Goal: Navigation & Orientation: Find specific page/section

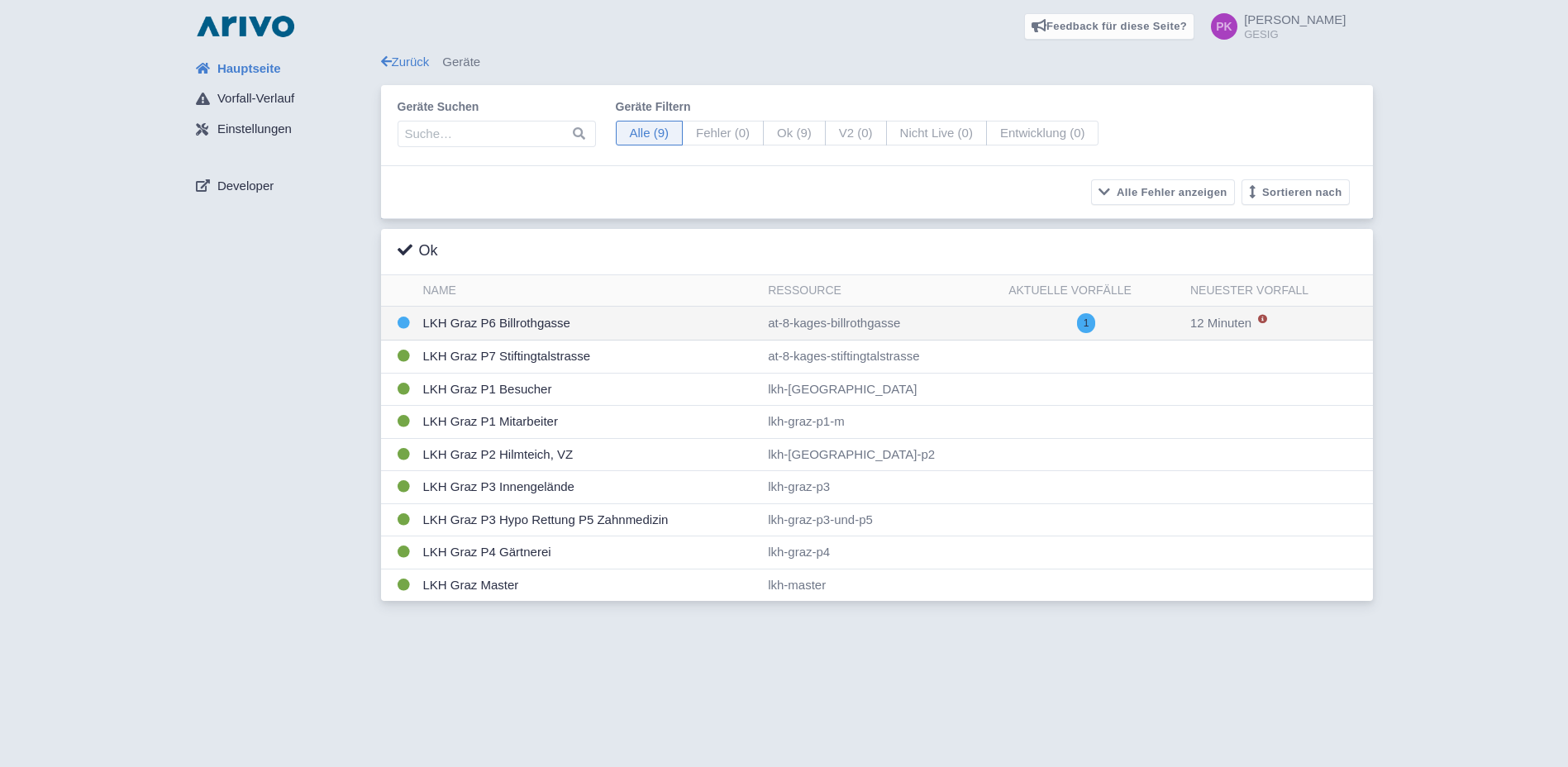
click at [519, 325] on td "LKH Graz P6 Billrothgasse" at bounding box center [589, 324] width 346 height 34
click at [1096, 324] on span "1" at bounding box center [1086, 323] width 19 height 20
click at [1096, 325] on span "1" at bounding box center [1086, 323] width 19 height 20
click at [259, 560] on div "Hauptseite Vorfall-Verlauf Einstellungen Developer" at bounding box center [282, 333] width 198 height 558
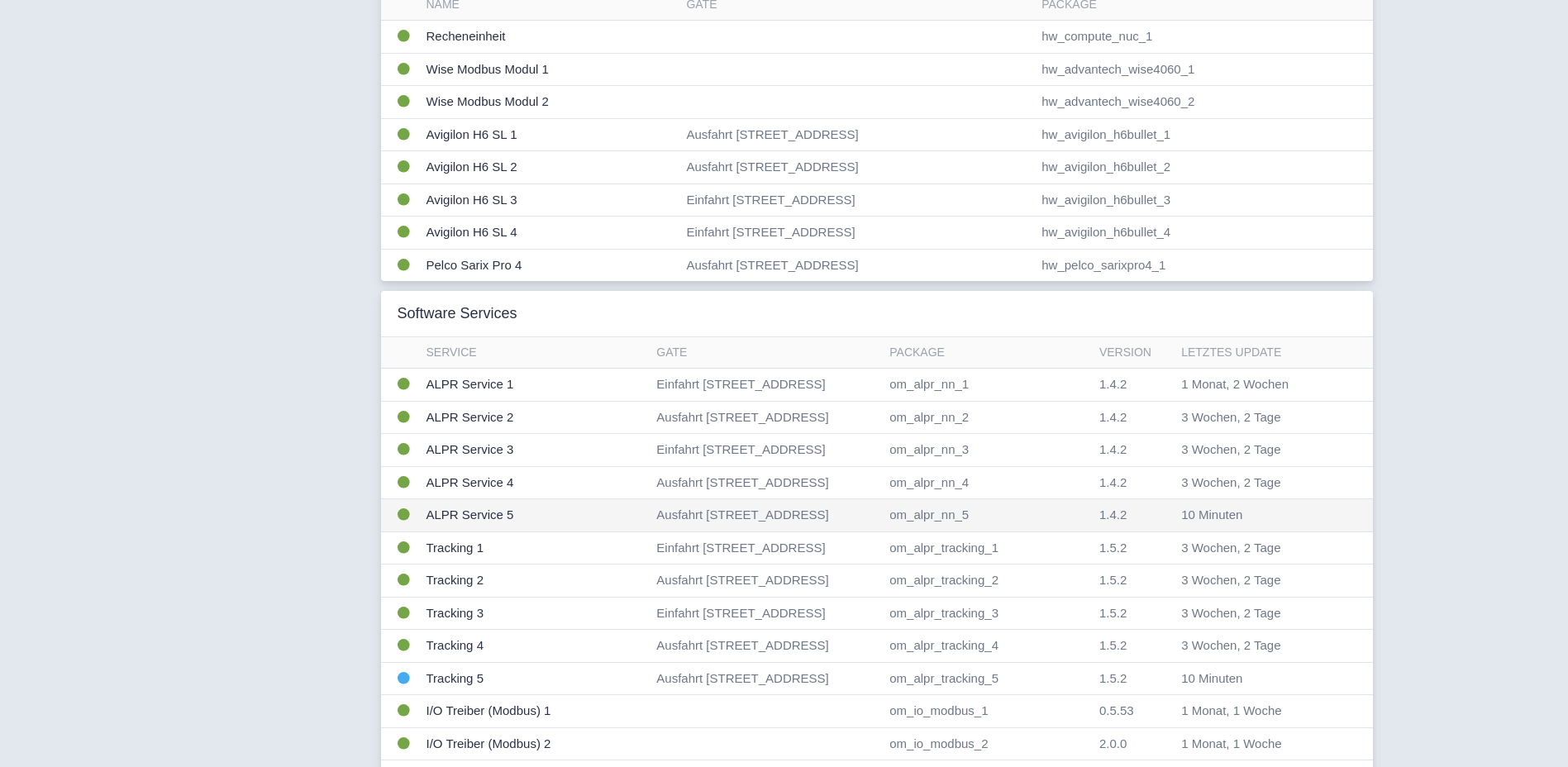
scroll to position [414, 0]
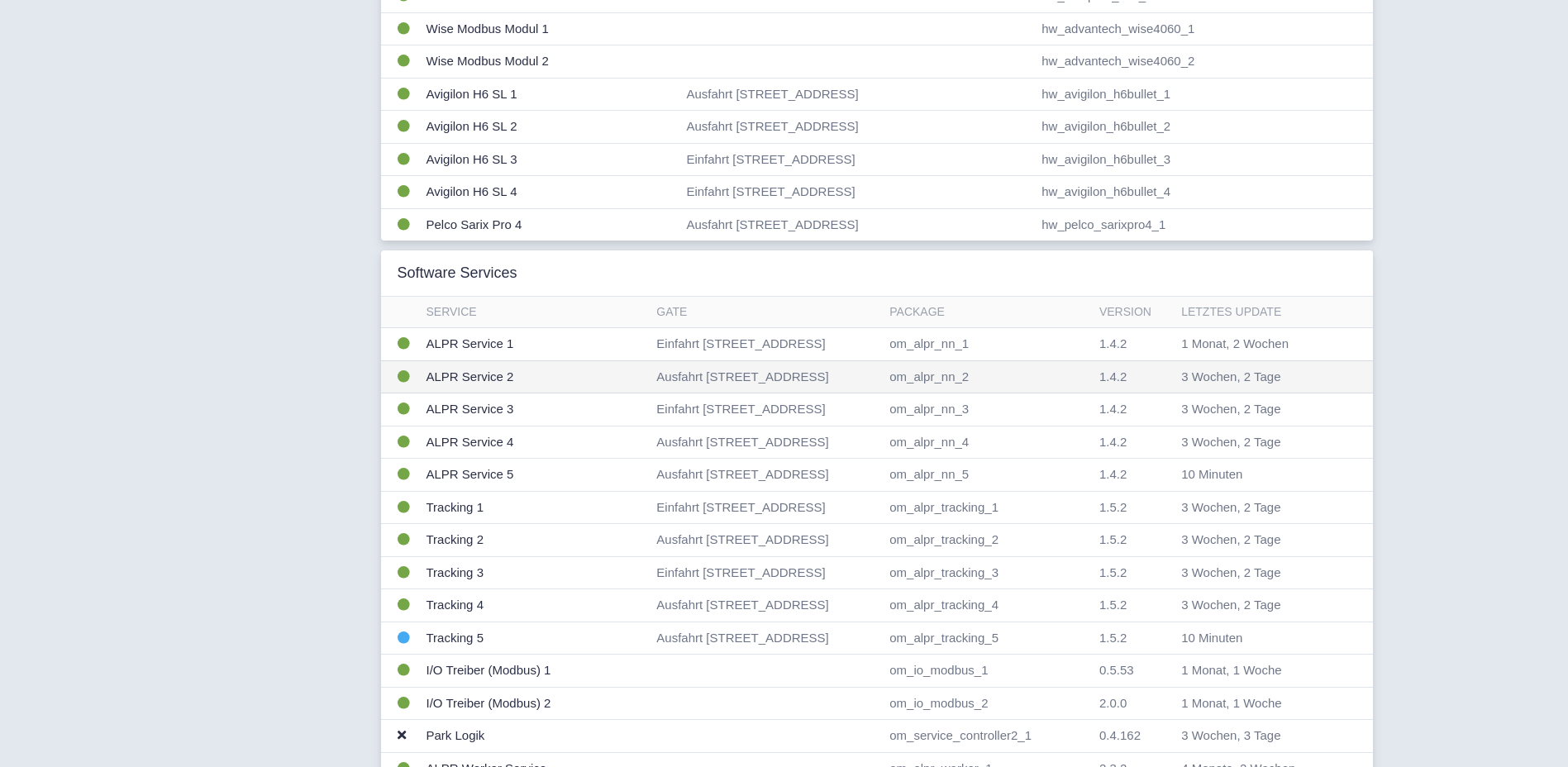
click at [751, 383] on td "Ausfahrt [STREET_ADDRESS]" at bounding box center [766, 376] width 233 height 33
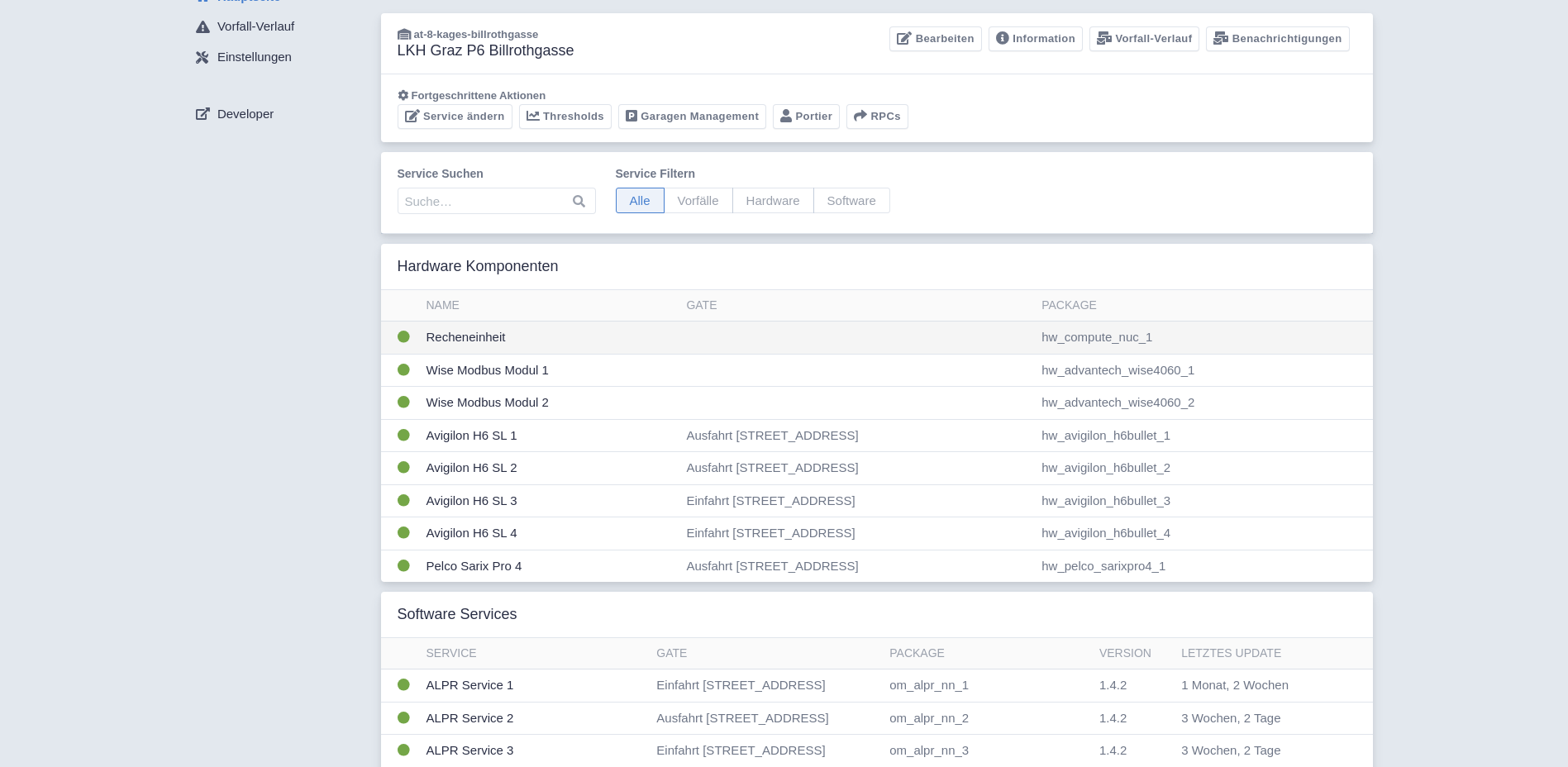
scroll to position [0, 0]
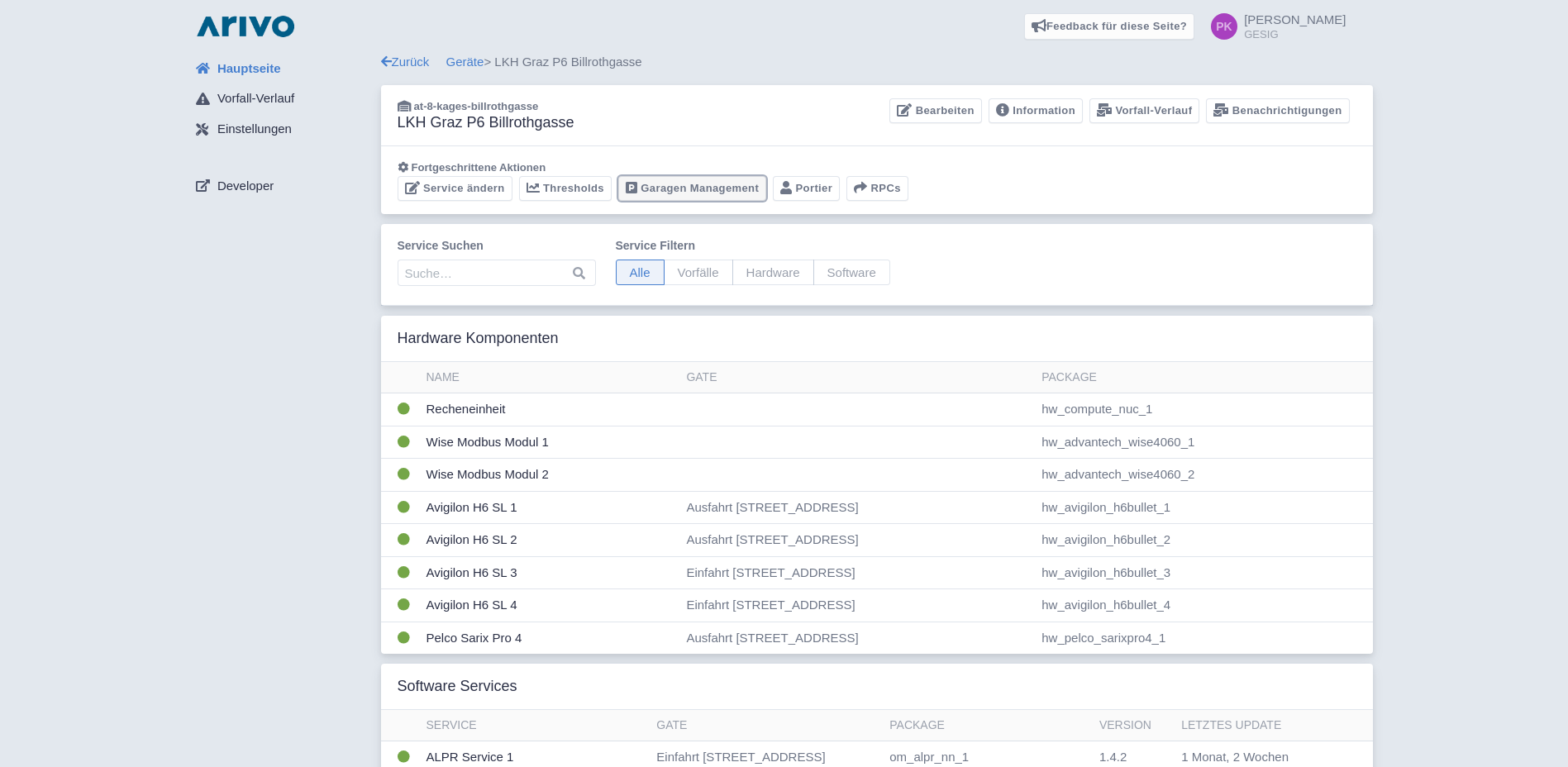
click at [719, 192] on link "Garagen Management" at bounding box center [692, 189] width 148 height 26
drag, startPoint x: 65, startPoint y: 0, endPoint x: 167, endPoint y: 231, distance: 252.5
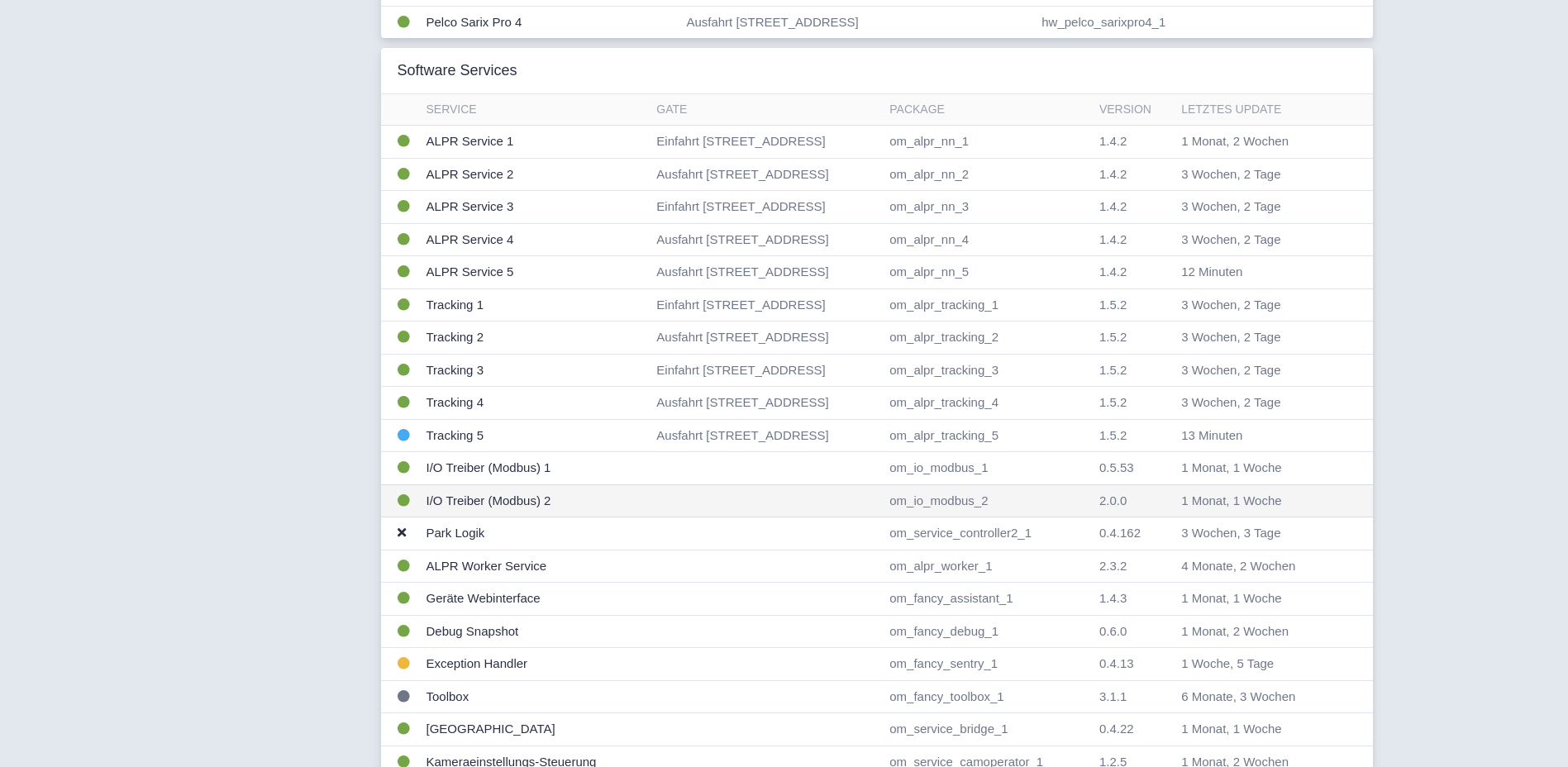
scroll to position [615, 0]
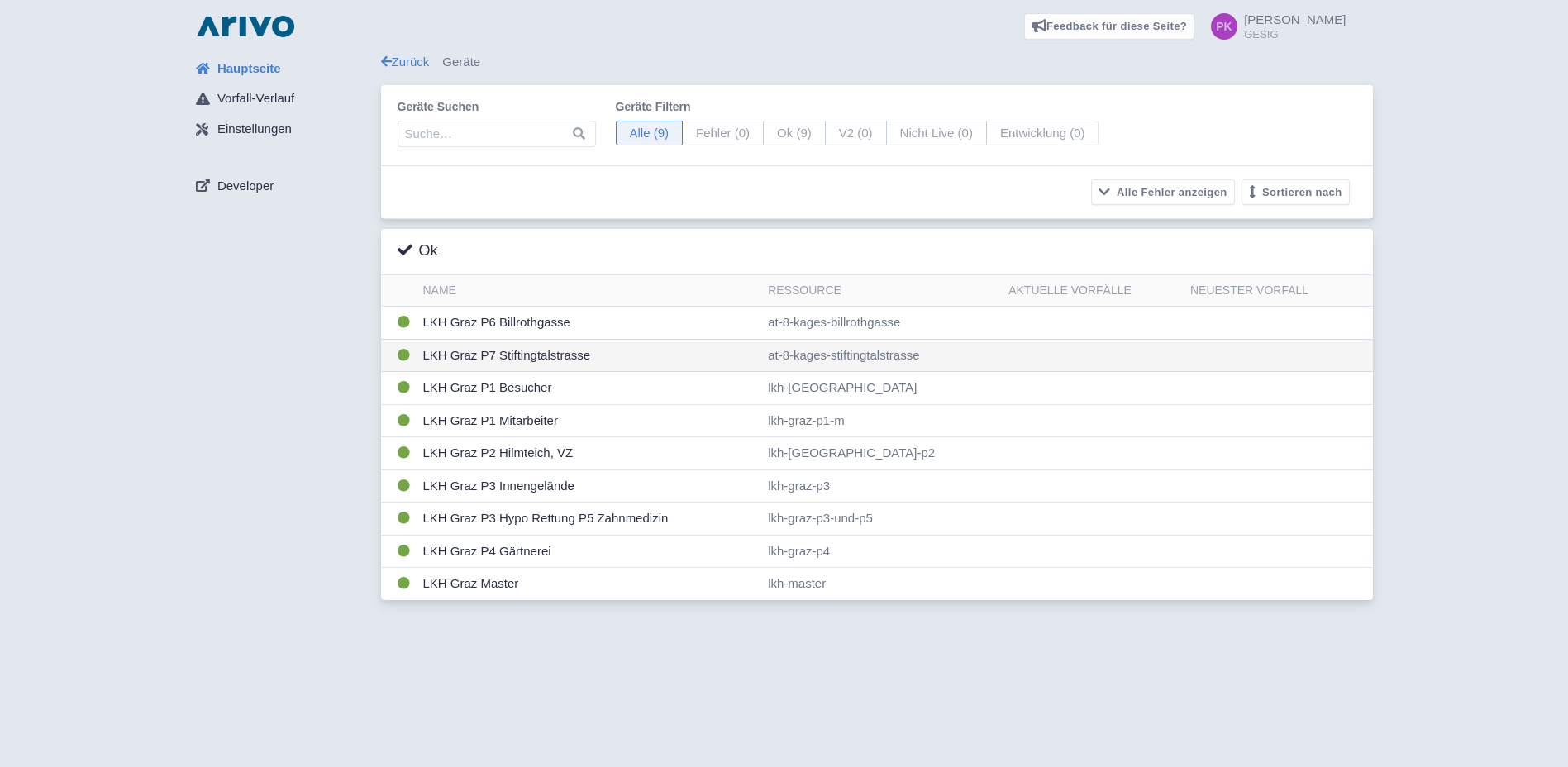
click at [509, 361] on td "LKH Graz P7 Stiftingtalstrasse" at bounding box center [589, 355] width 346 height 33
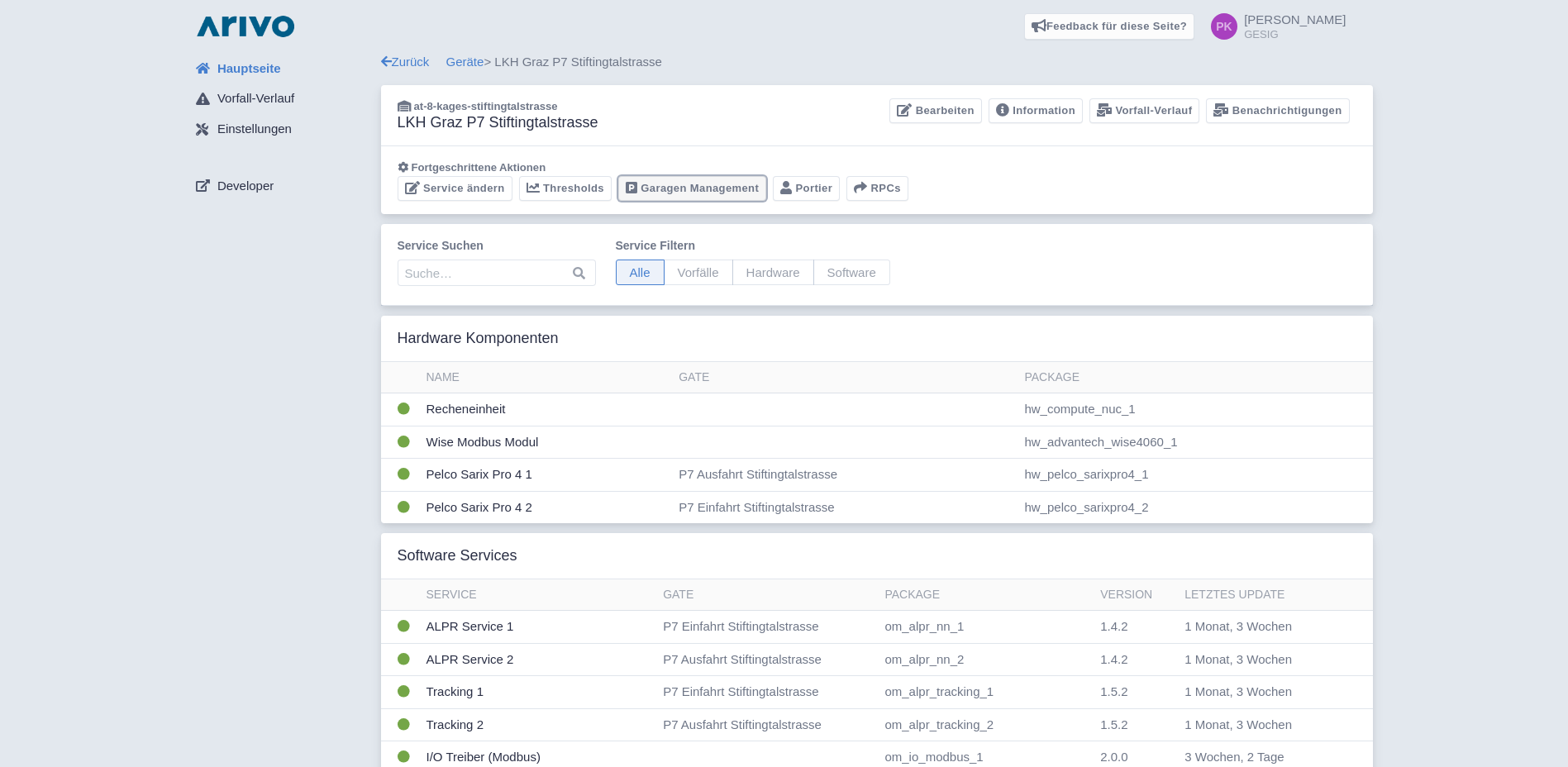
click at [702, 184] on link "Garagen Management" at bounding box center [692, 189] width 148 height 26
